Goal: Transaction & Acquisition: Purchase product/service

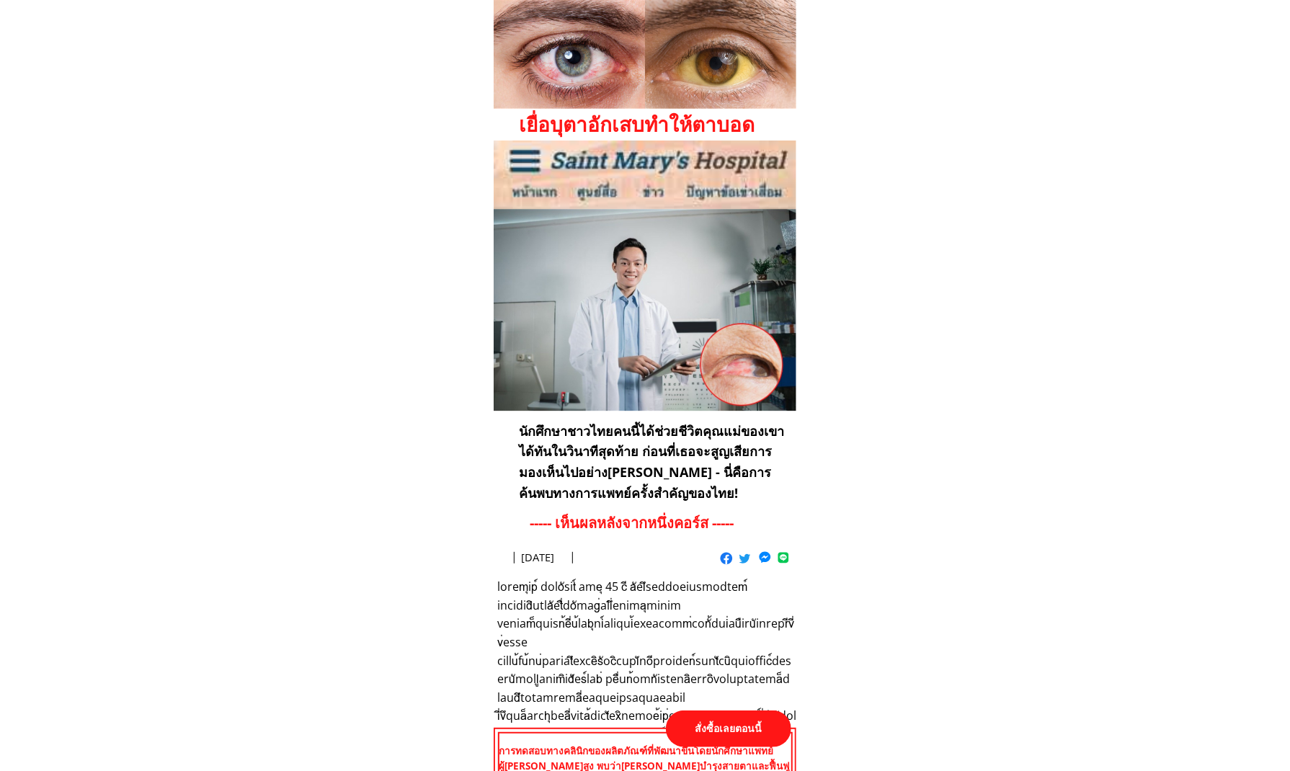
click at [722, 733] on p "สั่งซื้อเลยตอนนี้" at bounding box center [728, 729] width 125 height 37
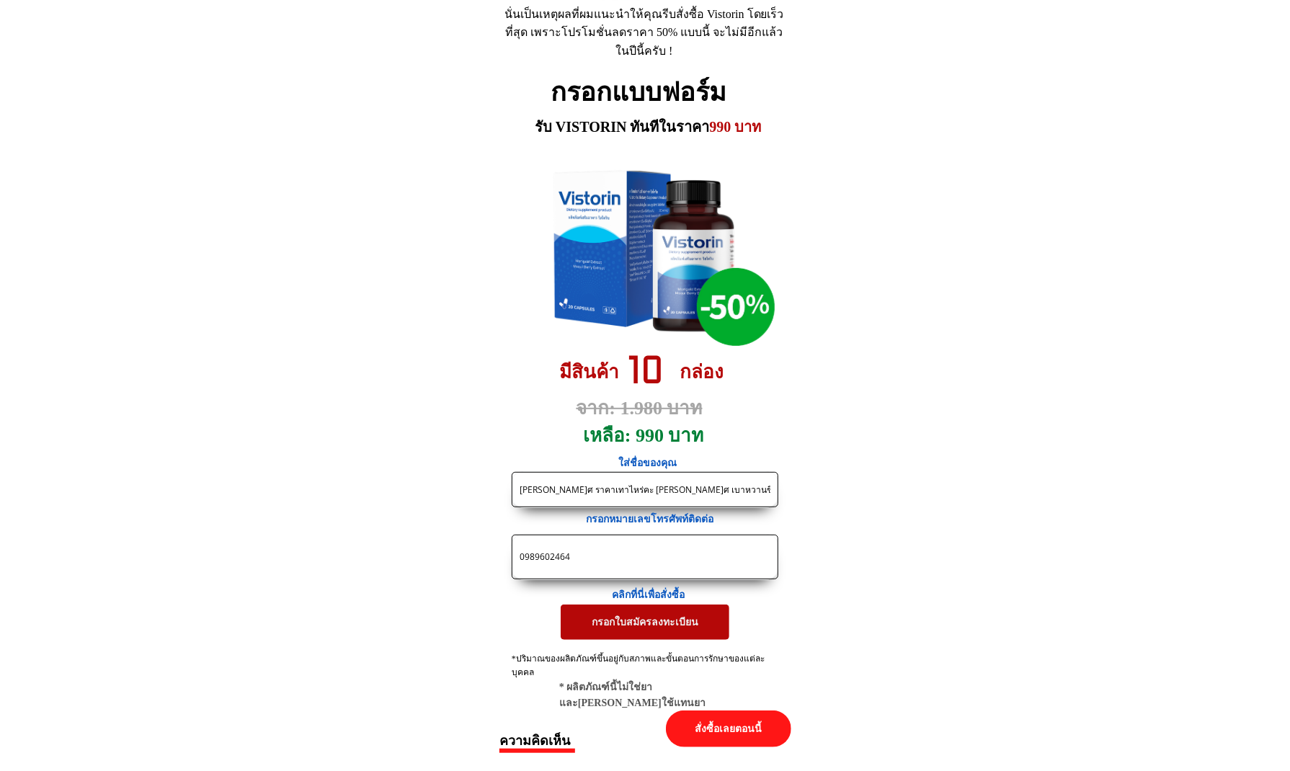
drag, startPoint x: 621, startPoint y: 546, endPoint x: 282, endPoint y: 522, distance: 339.7
paste input "822638733"
type input "0822638733"
click at [664, 495] on input "[PERSON_NAME]ศ ราคาเทาไหร่คะ [PERSON_NAME]ศ เบาหวานขึ้นตาคะ" at bounding box center [645, 490] width 258 height 34
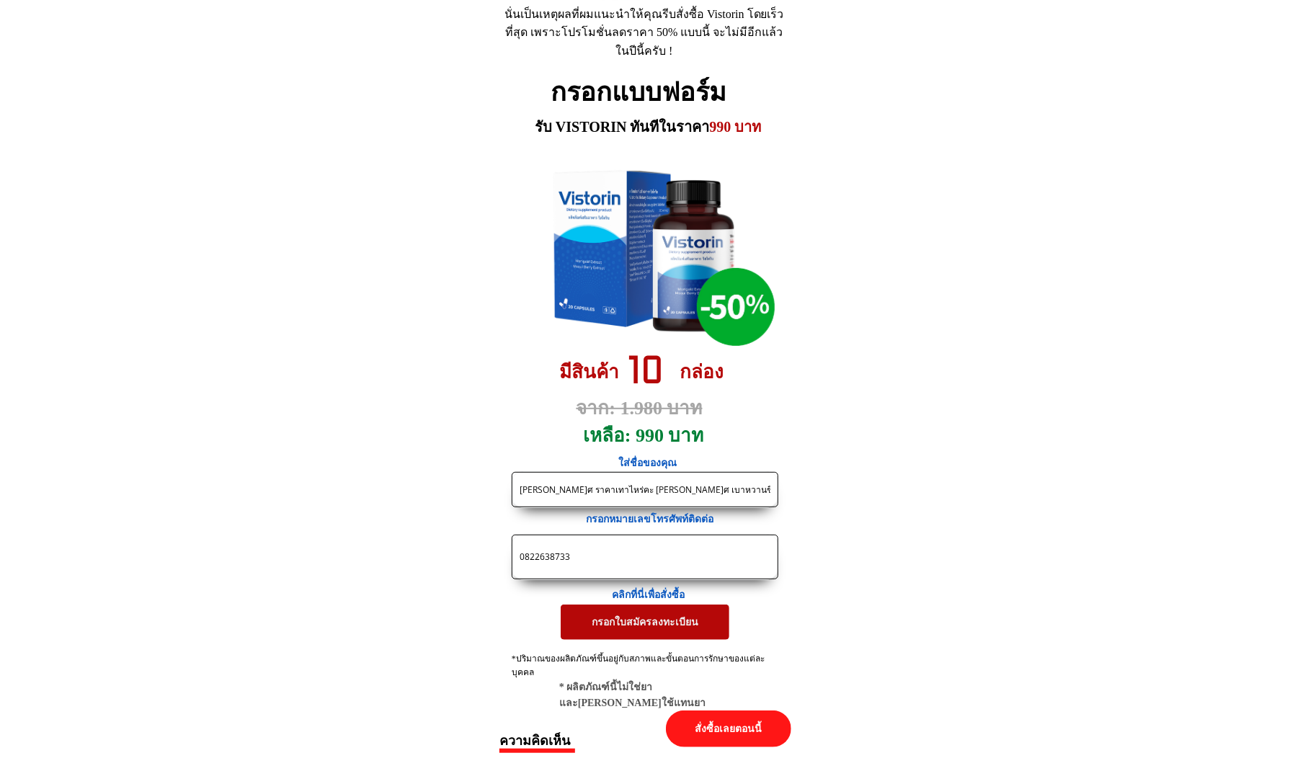
click at [664, 495] on input "[PERSON_NAME]ศ ราคาเทาไหร่คะ [PERSON_NAME]ศ เบาหวานขึ้นตาคะ" at bounding box center [645, 490] width 258 height 34
paste input "ุระ[PERSON_NAME]"
paste input "สายตาพร่ามัวมองไม่ชัดต้องใส่แว่นรู้สึกว่าจะเป็นต้อเข้ามาหาตาดำไม่รู้ว่าเขาเรียก…"
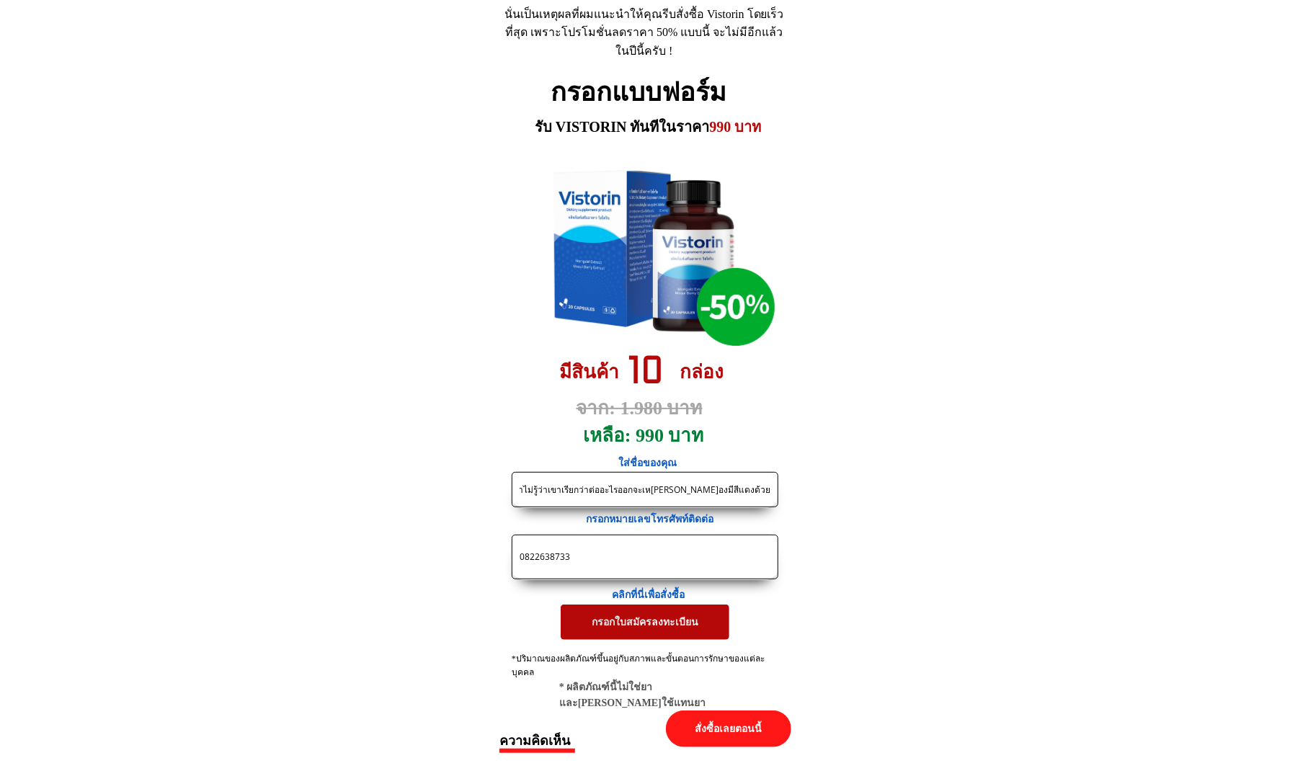
type input "[PERSON_NAME] [PERSON_NAME] สายตาพร่ามัวมองไม่ชัดต้องใส่แว่นรู้สึกว่าจะเป็นต้อเ…"
click at [643, 625] on p "กรอกใบสมัครลงทะเบียน" at bounding box center [645, 622] width 169 height 35
